Goal: Task Accomplishment & Management: Complete application form

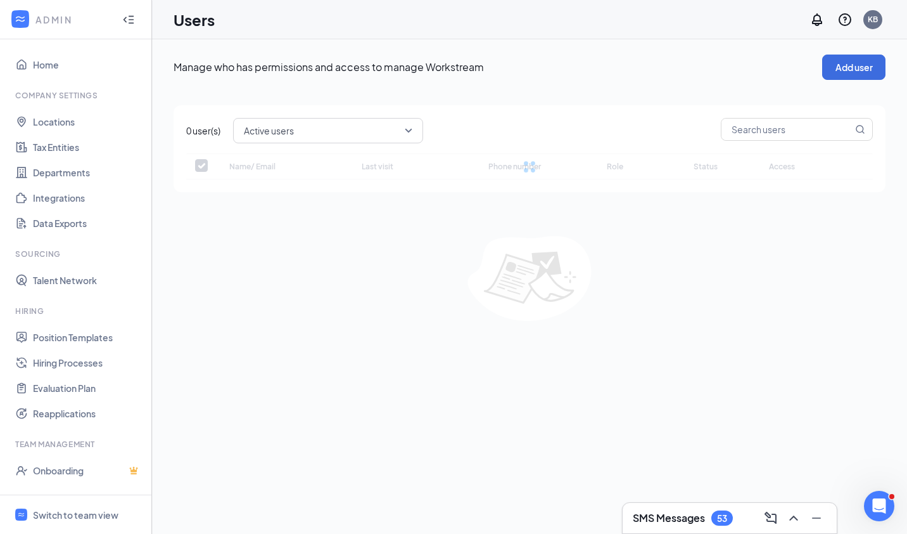
checkbox input "false"
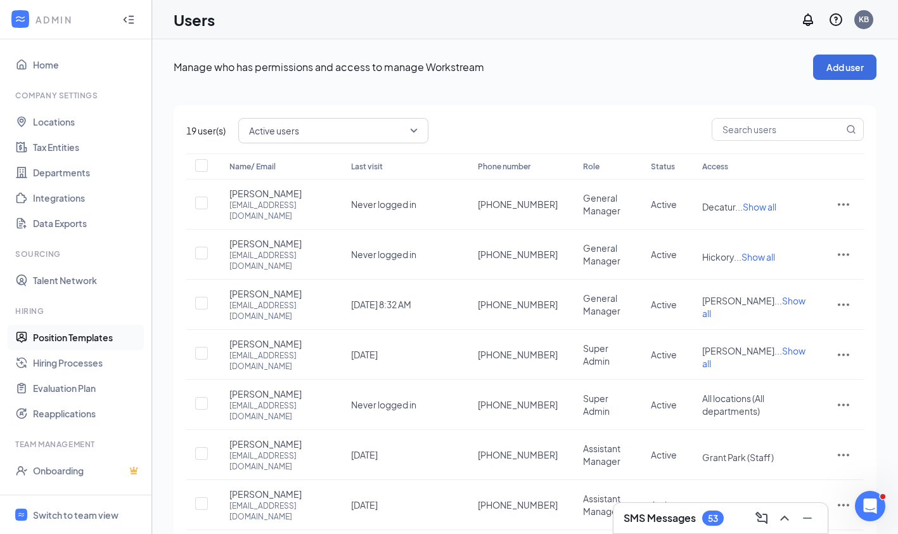
click at [98, 335] on link "Position Templates" at bounding box center [87, 336] width 108 height 25
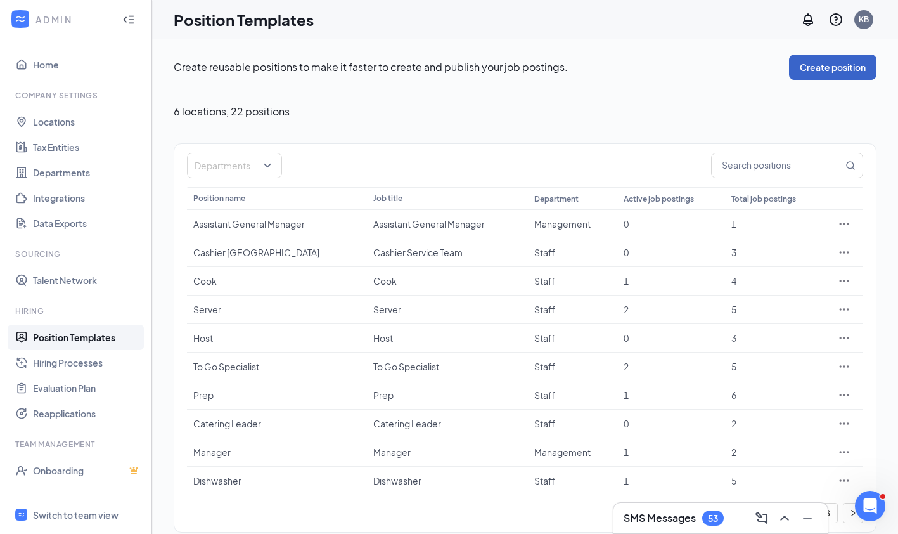
click at [829, 70] on button "Create position" at bounding box center [832, 66] width 87 height 25
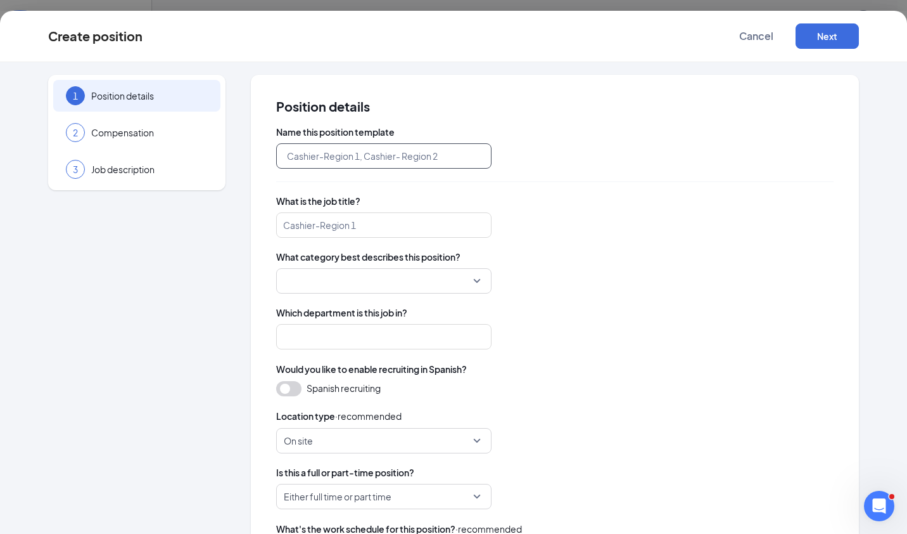
paste input "Good Afternoon, OC Team, As we look ahead, we know there is a lot of curiosity …"
type input "Good Afternoon, OC Team, As we look ahead, we know there is a lot of curiosity …"
click at [771, 33] on span "Cancel" at bounding box center [757, 36] width 34 height 13
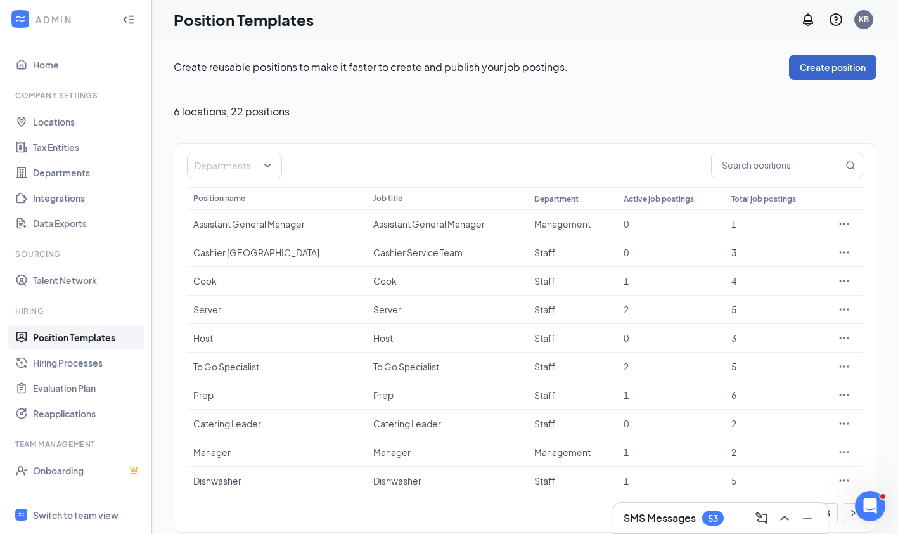
click at [802, 74] on button "Create position" at bounding box center [832, 66] width 87 height 25
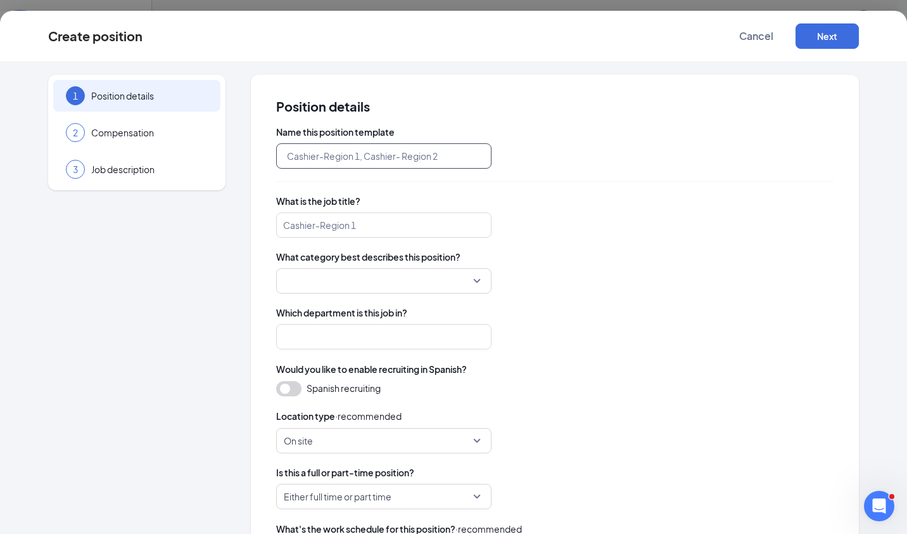
click at [317, 160] on input "text" at bounding box center [383, 155] width 215 height 25
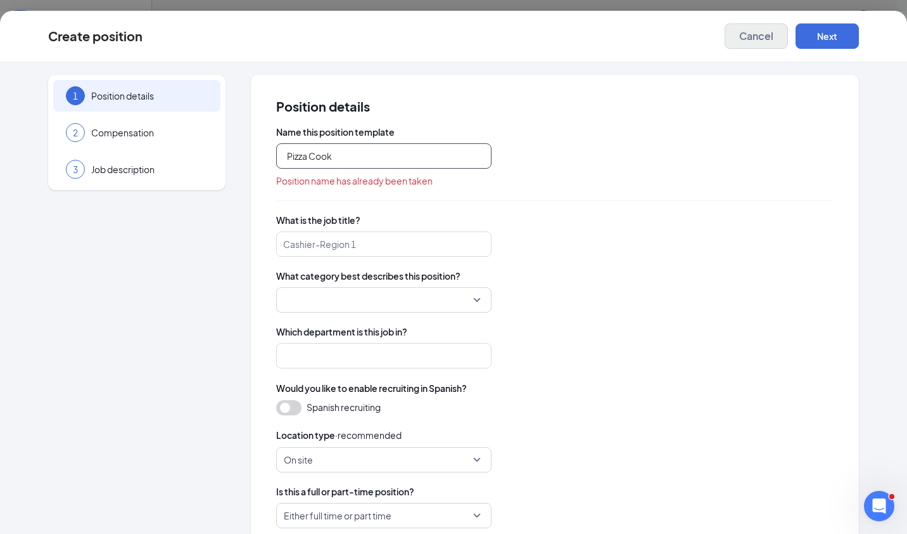
type input "Pizza Cook"
click at [748, 45] on button "Cancel" at bounding box center [756, 35] width 63 height 25
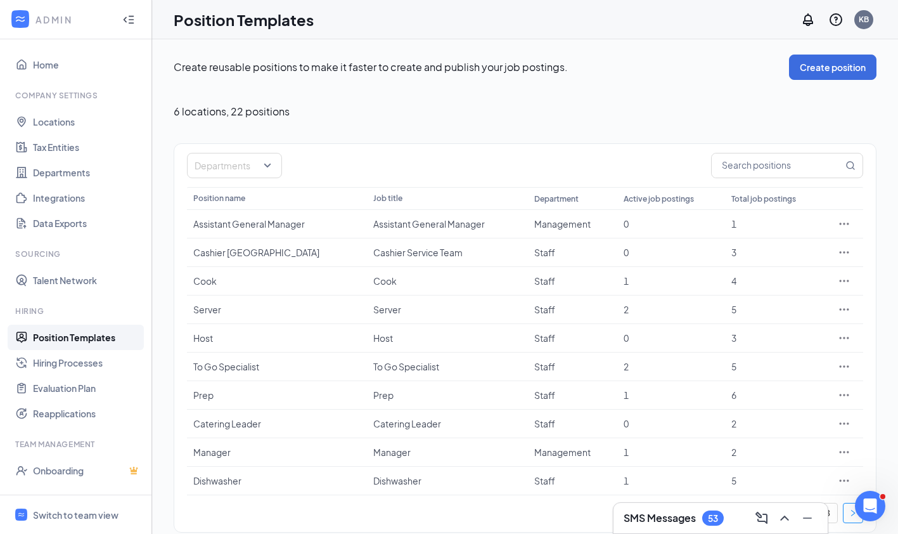
click at [850, 514] on icon "right" at bounding box center [853, 513] width 8 height 8
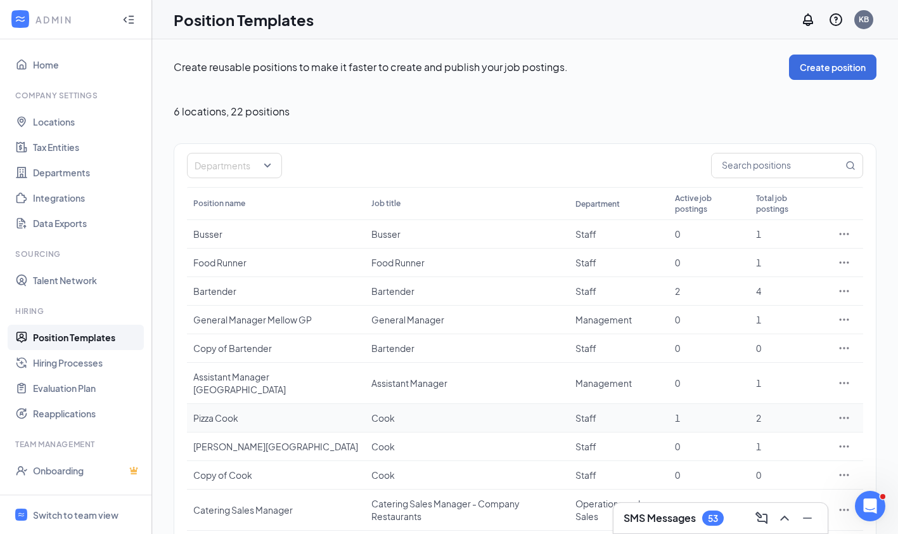
click at [843, 416] on icon "Ellipses" at bounding box center [845, 417] width 10 height 2
click at [748, 445] on span "Duplicate" at bounding box center [751, 449] width 40 height 11
click at [266, 168] on div "Departments" at bounding box center [234, 165] width 95 height 25
click at [78, 363] on link "Hiring Processes" at bounding box center [87, 362] width 108 height 25
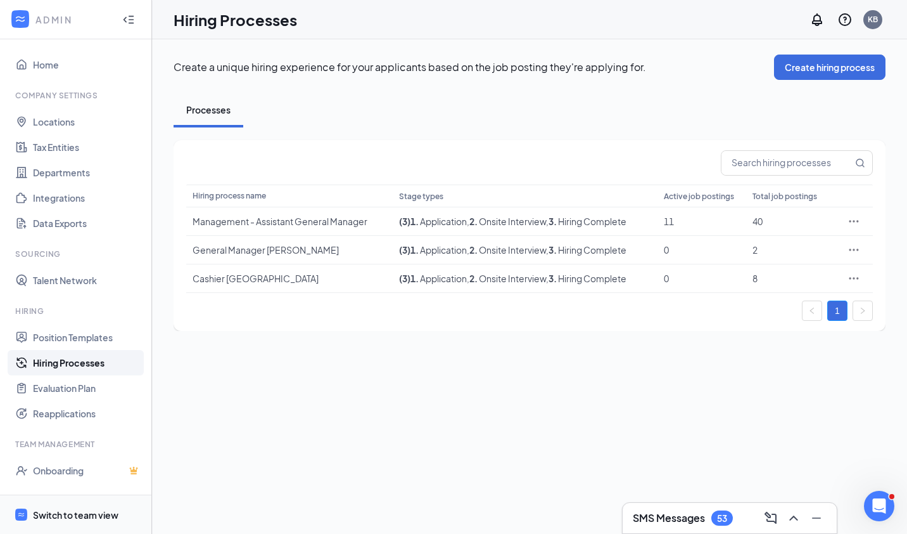
click at [77, 513] on div "Switch to team view" at bounding box center [76, 514] width 86 height 13
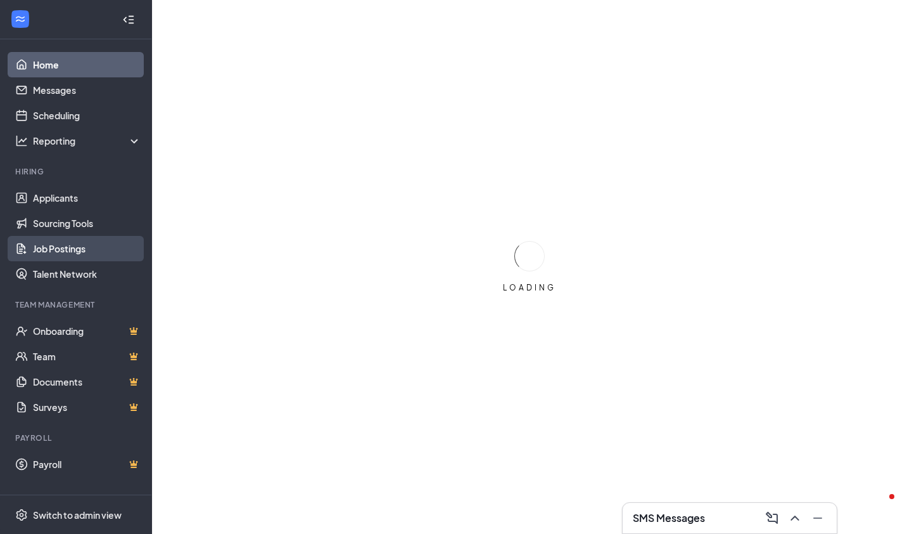
click at [82, 245] on link "Job Postings" at bounding box center [87, 248] width 108 height 25
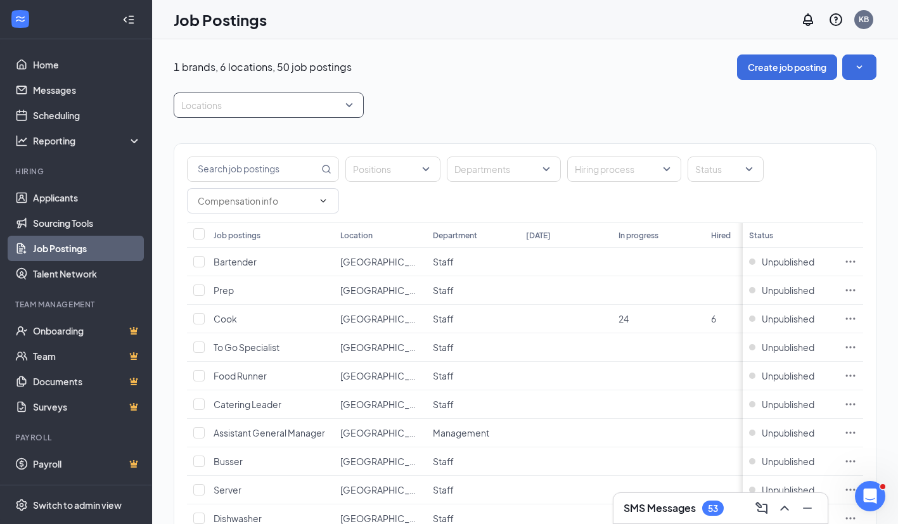
click at [349, 110] on div "Locations" at bounding box center [269, 105] width 190 height 25
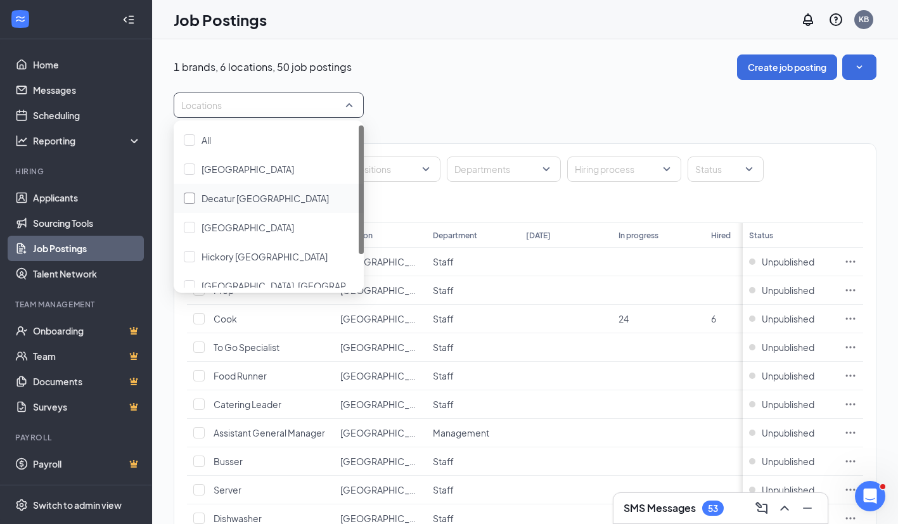
click at [195, 198] on div "Decatur [GEOGRAPHIC_DATA]" at bounding box center [269, 198] width 170 height 14
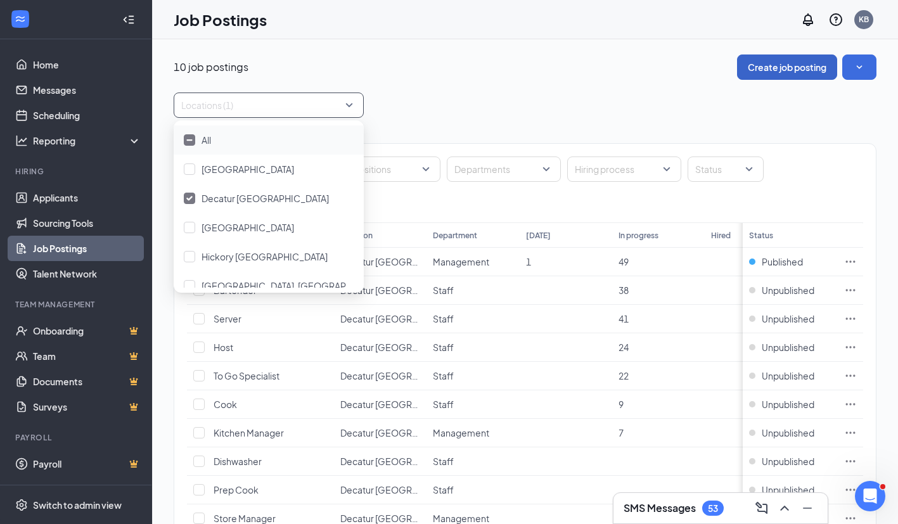
click at [774, 74] on button "Create job posting" at bounding box center [787, 66] width 100 height 25
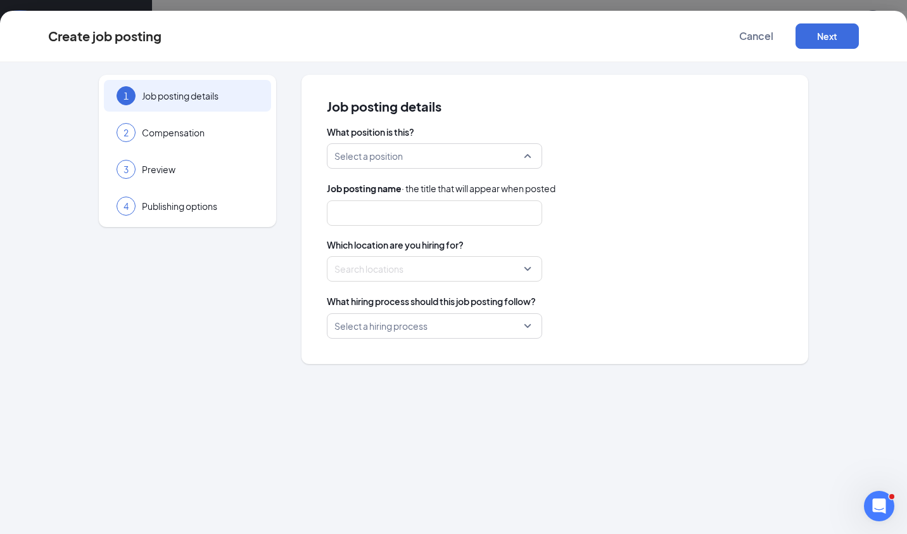
click at [528, 157] on div "Select a position" at bounding box center [434, 155] width 215 height 25
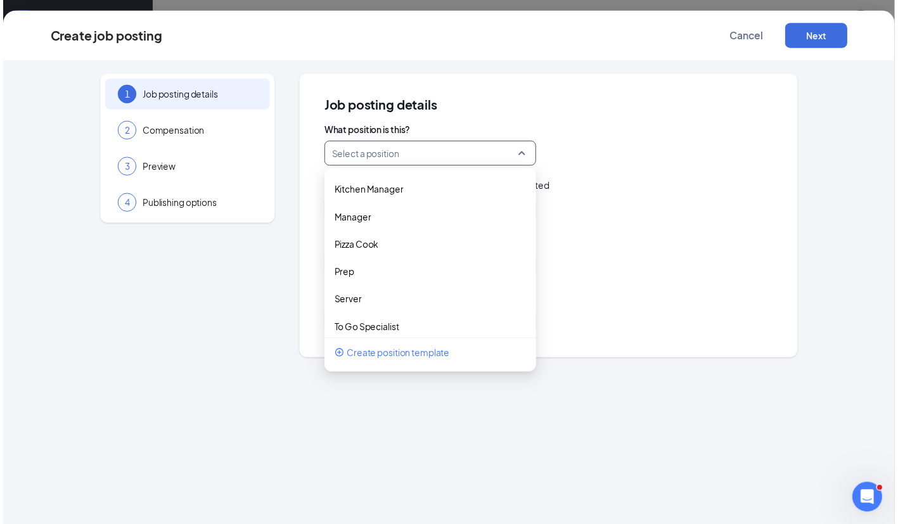
scroll to position [473, 0]
click at [378, 250] on p "Pizza Cook" at bounding box center [424, 247] width 175 height 13
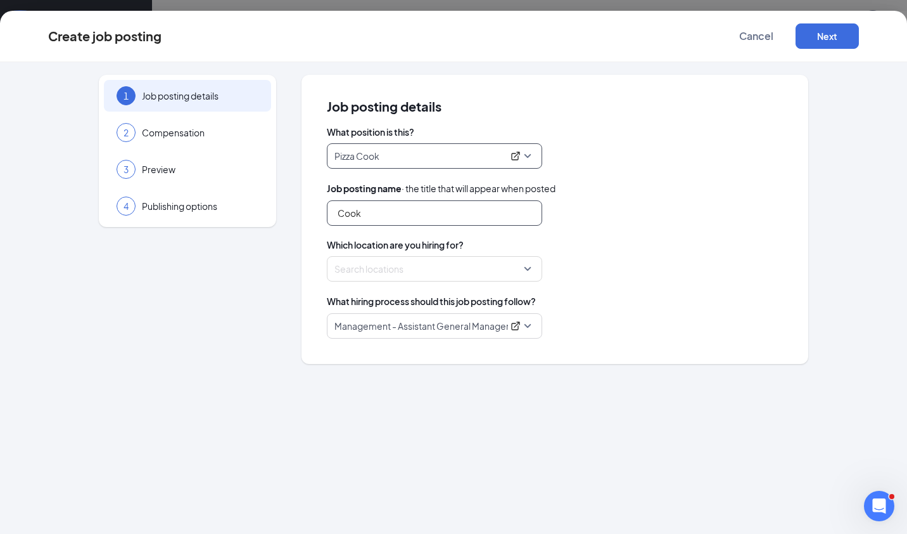
click at [335, 216] on input "Cook" at bounding box center [434, 212] width 215 height 25
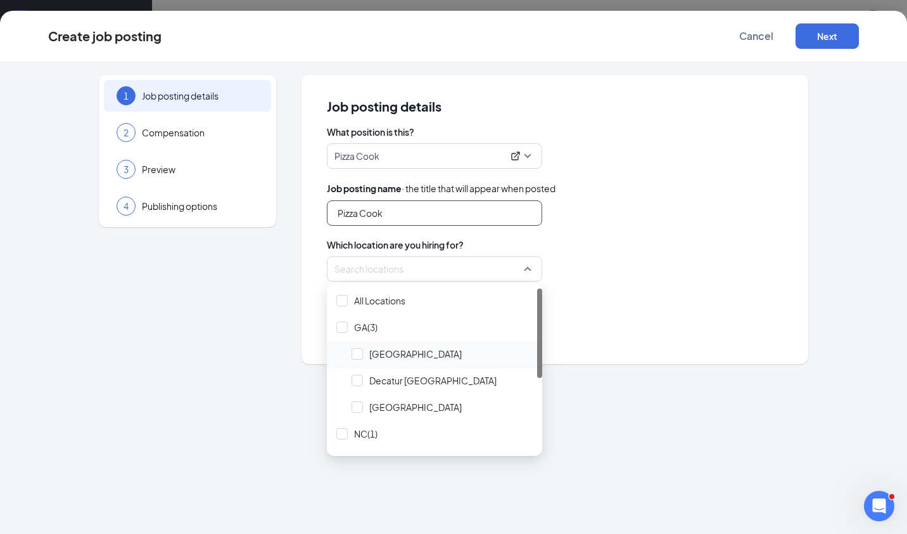
type input "Pizza Cook"
drag, startPoint x: 527, startPoint y: 267, endPoint x: 364, endPoint y: 352, distance: 183.7
click at [364, 352] on span "[GEOGRAPHIC_DATA]" at bounding box center [442, 354] width 190 height 24
click at [359, 375] on div at bounding box center [357, 380] width 11 height 11
click at [656, 294] on div "What hiring process should this job posting follow?" at bounding box center [555, 301] width 456 height 14
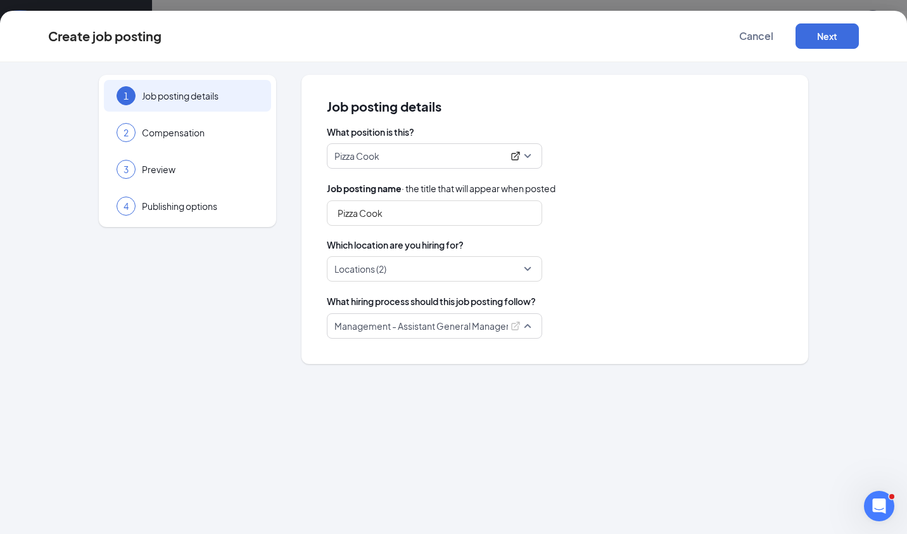
drag, startPoint x: 656, startPoint y: 293, endPoint x: 530, endPoint y: 325, distance: 130.0
click at [530, 325] on span "Management - Assistant General Manager" at bounding box center [435, 326] width 200 height 24
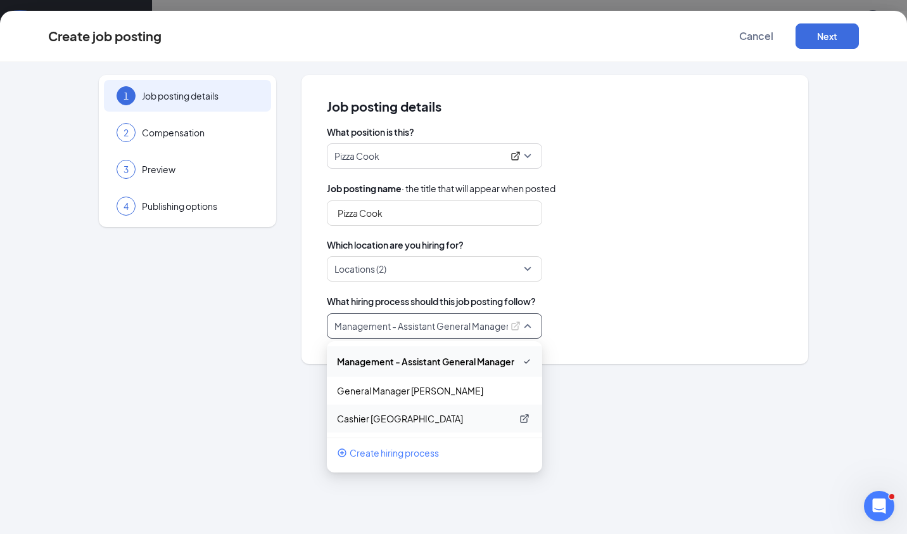
click at [423, 413] on p "Cashier [GEOGRAPHIC_DATA]" at bounding box center [424, 418] width 175 height 13
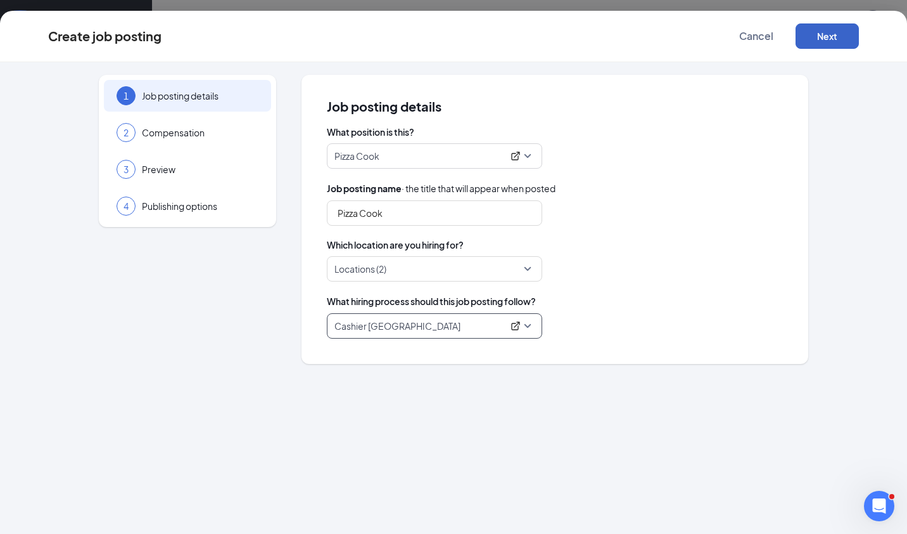
click at [828, 34] on button "Next" at bounding box center [827, 35] width 63 height 25
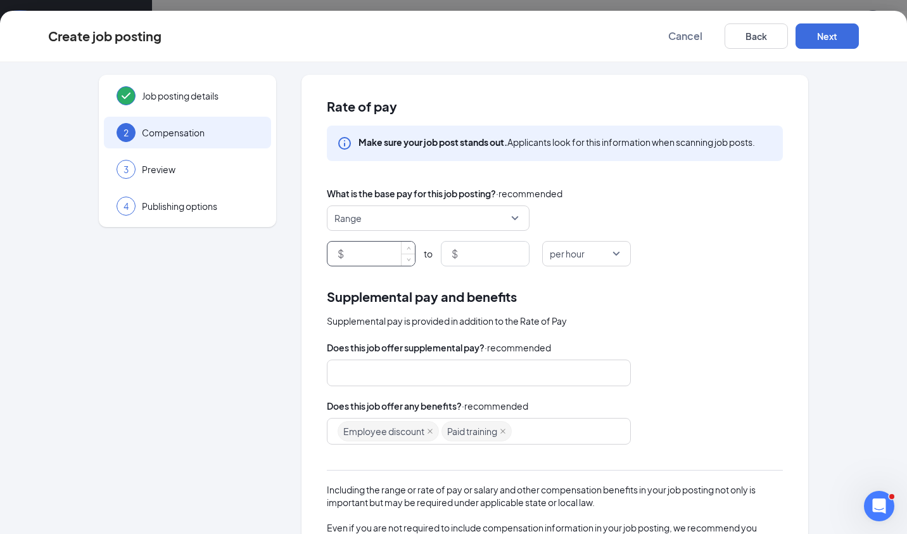
click at [371, 250] on input at bounding box center [381, 253] width 68 height 24
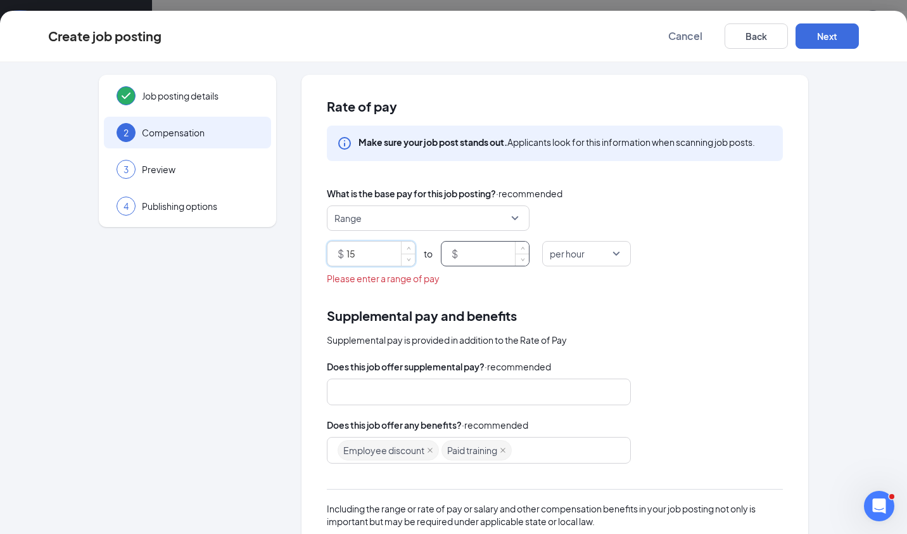
type input "15"
click at [480, 248] on input at bounding box center [495, 253] width 68 height 24
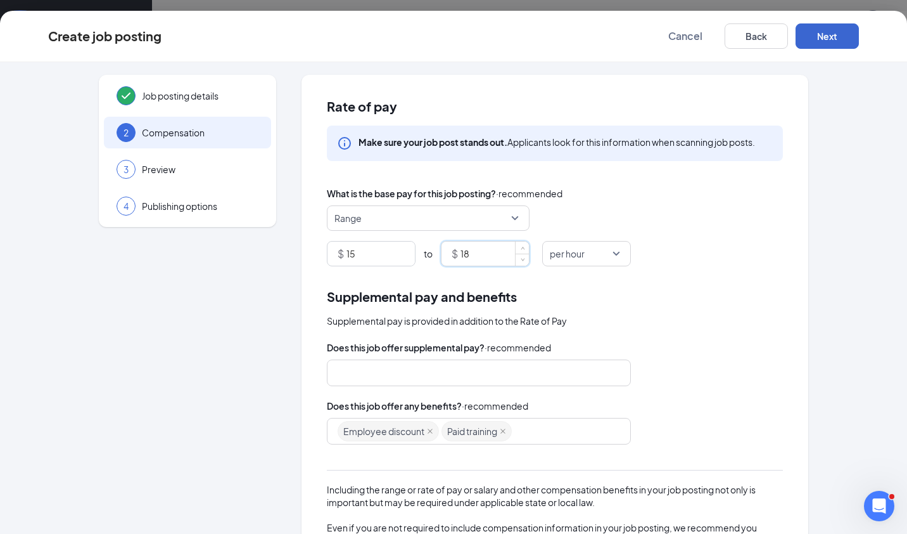
type input "18"
click at [831, 35] on button "Next" at bounding box center [827, 35] width 63 height 25
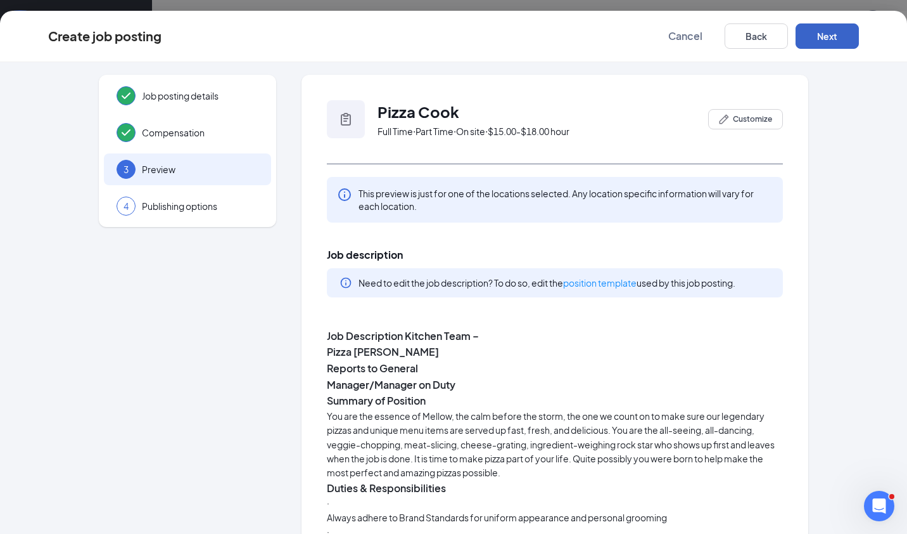
click at [831, 35] on button "Next" at bounding box center [827, 35] width 63 height 25
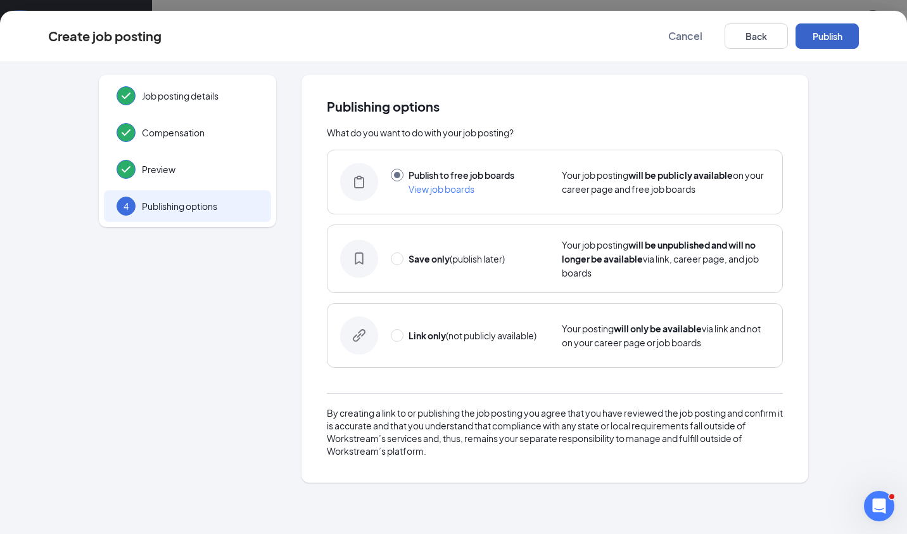
click at [831, 35] on button "Publish" at bounding box center [827, 35] width 63 height 25
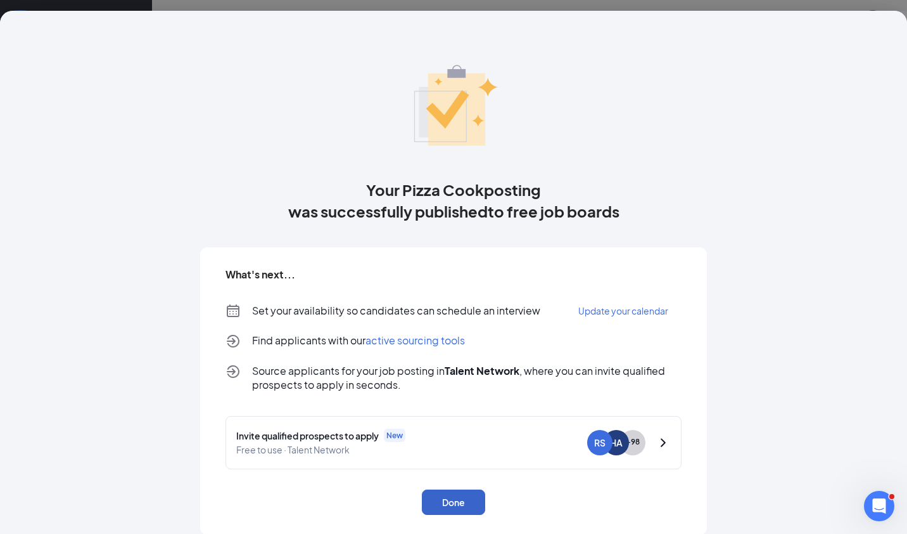
click at [454, 504] on button "Done" at bounding box center [453, 501] width 63 height 25
